Goal: Navigation & Orientation: Understand site structure

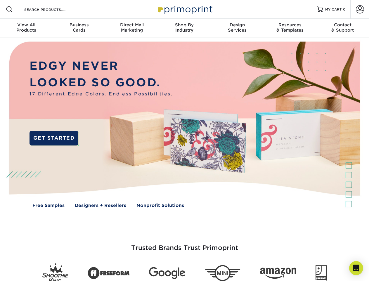
click at [184, 140] on img at bounding box center [184, 128] width 365 height 183
click at [9, 9] on span at bounding box center [9, 9] width 7 height 7
click at [360, 9] on span at bounding box center [360, 9] width 8 height 8
click at [26, 28] on div "View All Products" at bounding box center [26, 27] width 53 height 11
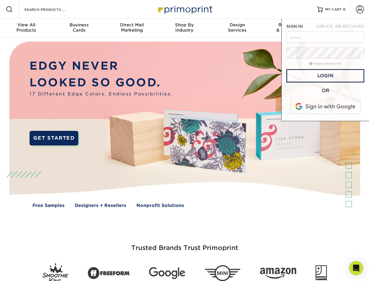
click at [79, 28] on div "Business Cards" at bounding box center [79, 27] width 53 height 11
click at [132, 28] on div "Direct Mail Marketing" at bounding box center [131, 27] width 53 height 11
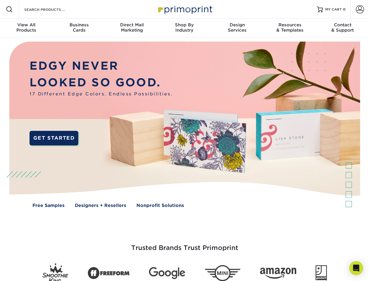
click at [184, 28] on div "Shop By Industry" at bounding box center [184, 27] width 53 height 11
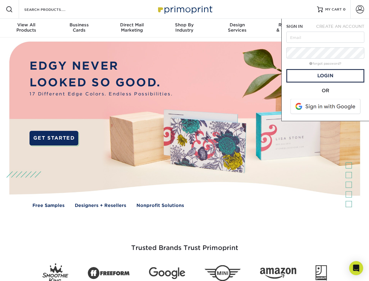
click at [237, 28] on div "Design Services" at bounding box center [237, 27] width 53 height 11
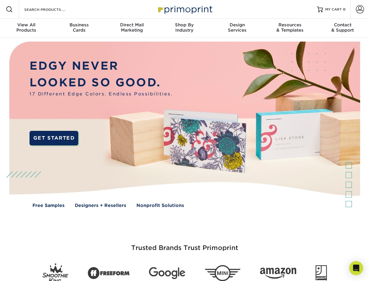
click at [290, 28] on span "SIGN IN" at bounding box center [294, 26] width 16 height 5
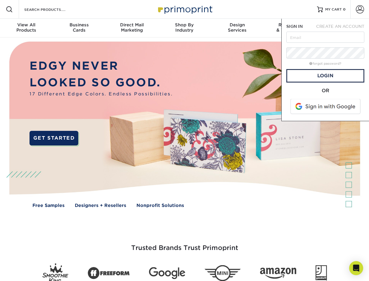
click at [343, 28] on div "Contact & Support" at bounding box center [342, 27] width 53 height 11
